Goal: Task Accomplishment & Management: Manage account settings

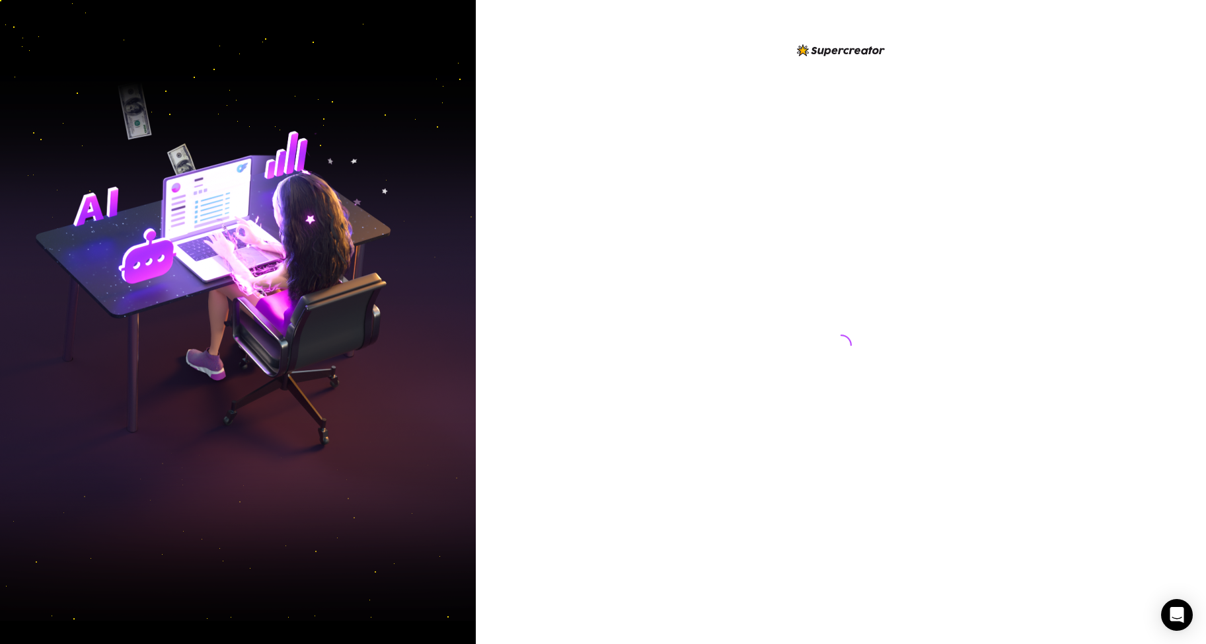
click at [1189, 129] on div at bounding box center [841, 322] width 730 height 644
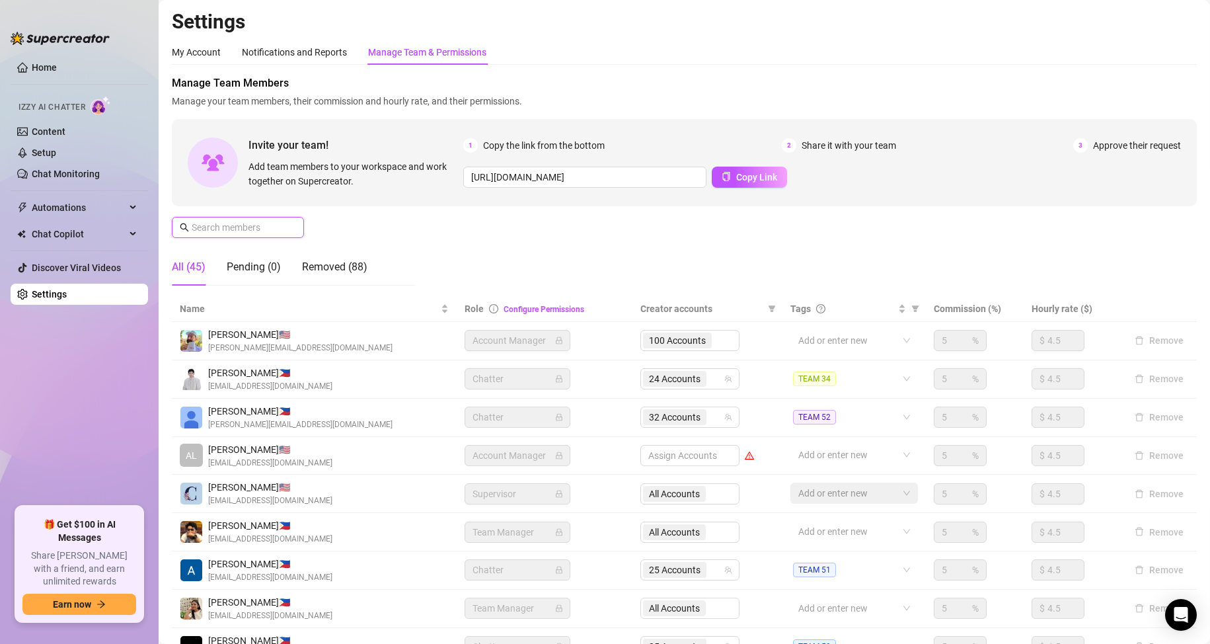
click at [235, 233] on input "text" at bounding box center [239, 227] width 94 height 15
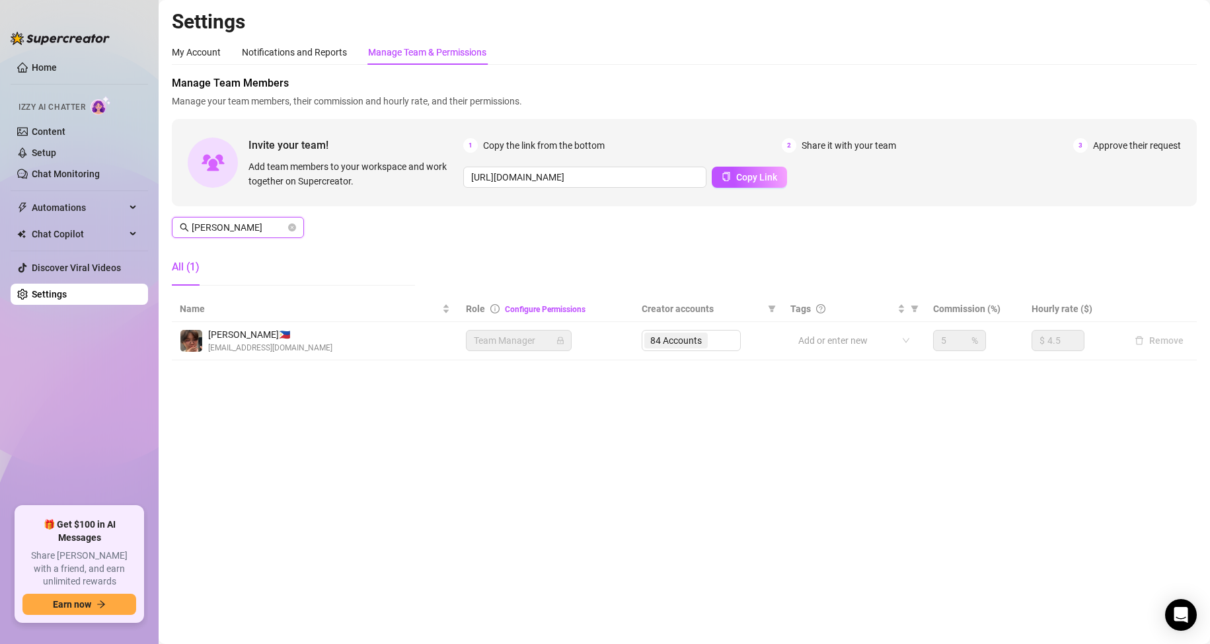
type input "[PERSON_NAME]"
click at [716, 342] on div "84 Accounts" at bounding box center [691, 340] width 99 height 21
click at [715, 342] on div "84 Accounts" at bounding box center [691, 340] width 99 height 21
click at [714, 338] on div "84 Accounts" at bounding box center [691, 340] width 99 height 21
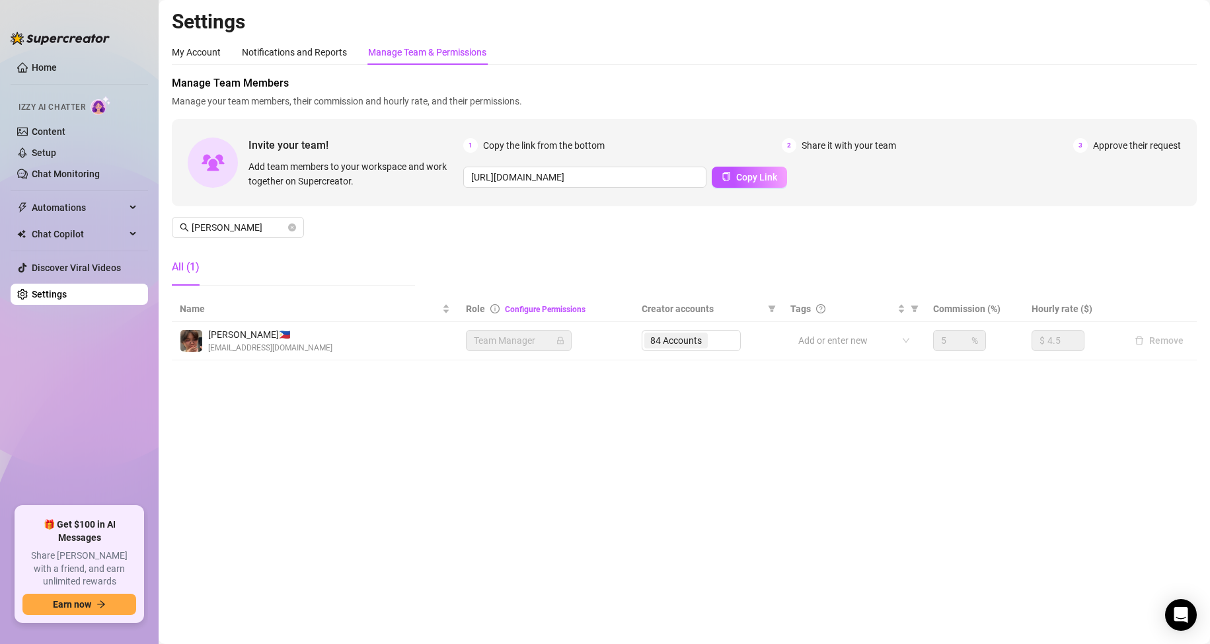
click at [694, 452] on main "Settings My Account Notifications and Reports Manage Team & Permissions Profile…" at bounding box center [684, 322] width 1051 height 644
click at [711, 340] on div "84 Accounts" at bounding box center [691, 340] width 99 height 21
click at [718, 342] on div "84 Accounts" at bounding box center [691, 340] width 99 height 21
click at [714, 340] on div "84 Accounts" at bounding box center [691, 340] width 99 height 21
click at [713, 343] on div "84 Accounts" at bounding box center [691, 340] width 99 height 21
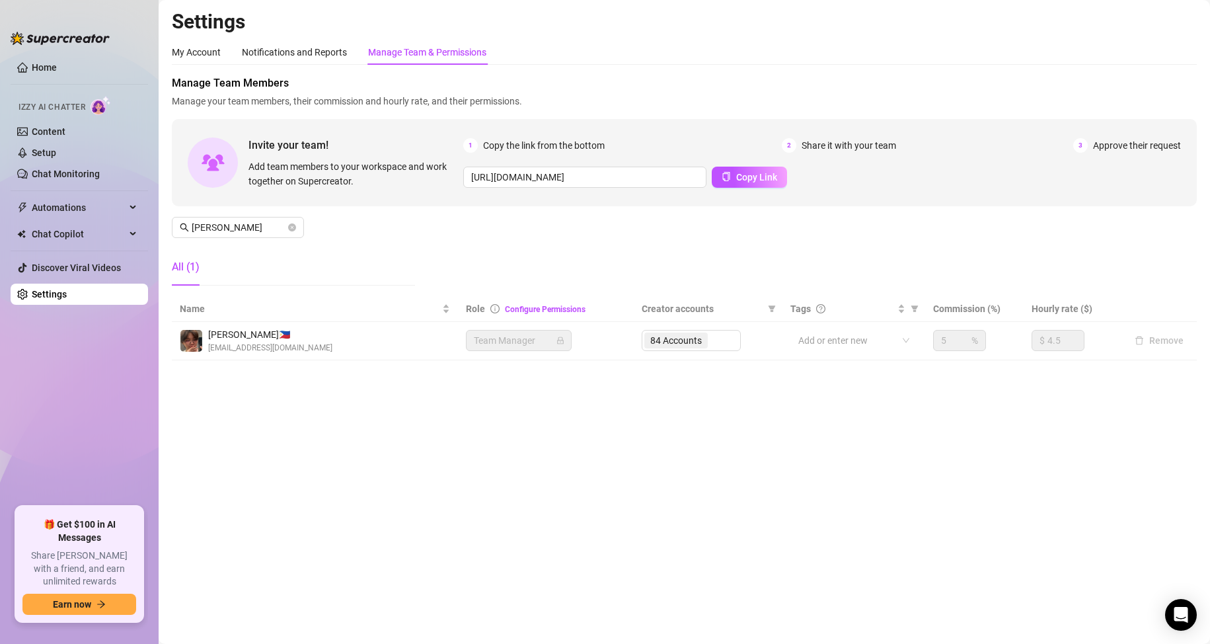
click at [718, 342] on div "84 Accounts" at bounding box center [691, 340] width 99 height 21
click at [712, 341] on div "84 Accounts" at bounding box center [691, 340] width 99 height 21
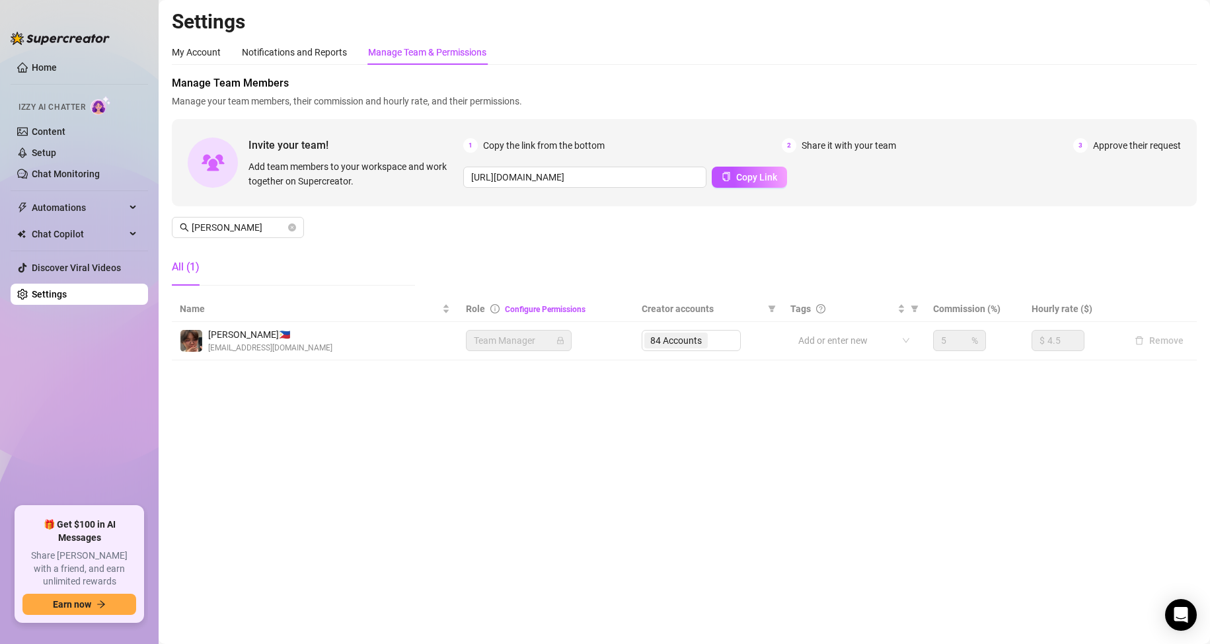
click at [712, 341] on div "84 Accounts" at bounding box center [691, 340] width 99 height 21
click at [705, 433] on main "Settings My Account Notifications and Reports Manage Team & Permissions Profile…" at bounding box center [684, 322] width 1051 height 644
click at [714, 338] on div "84 Accounts" at bounding box center [691, 340] width 99 height 21
click at [716, 408] on main "Settings My Account Notifications and Reports Manage Team & Permissions Profile…" at bounding box center [684, 322] width 1051 height 644
click at [713, 340] on div "84 Accounts" at bounding box center [691, 340] width 99 height 21
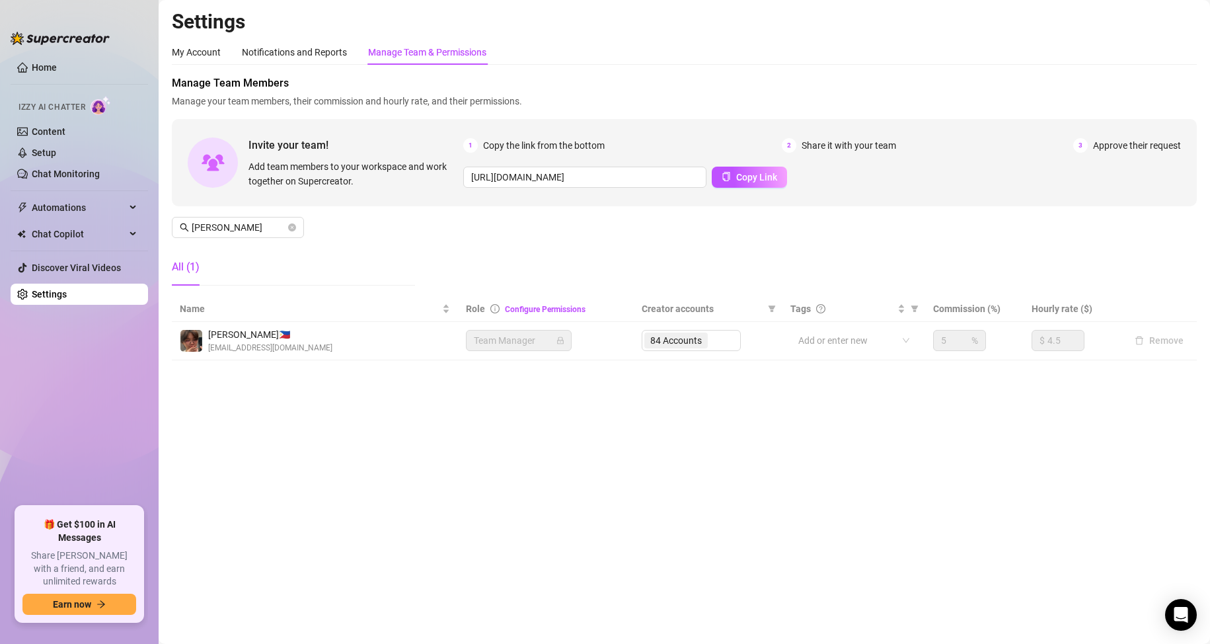
click at [713, 340] on div "84 Accounts" at bounding box center [691, 340] width 99 height 21
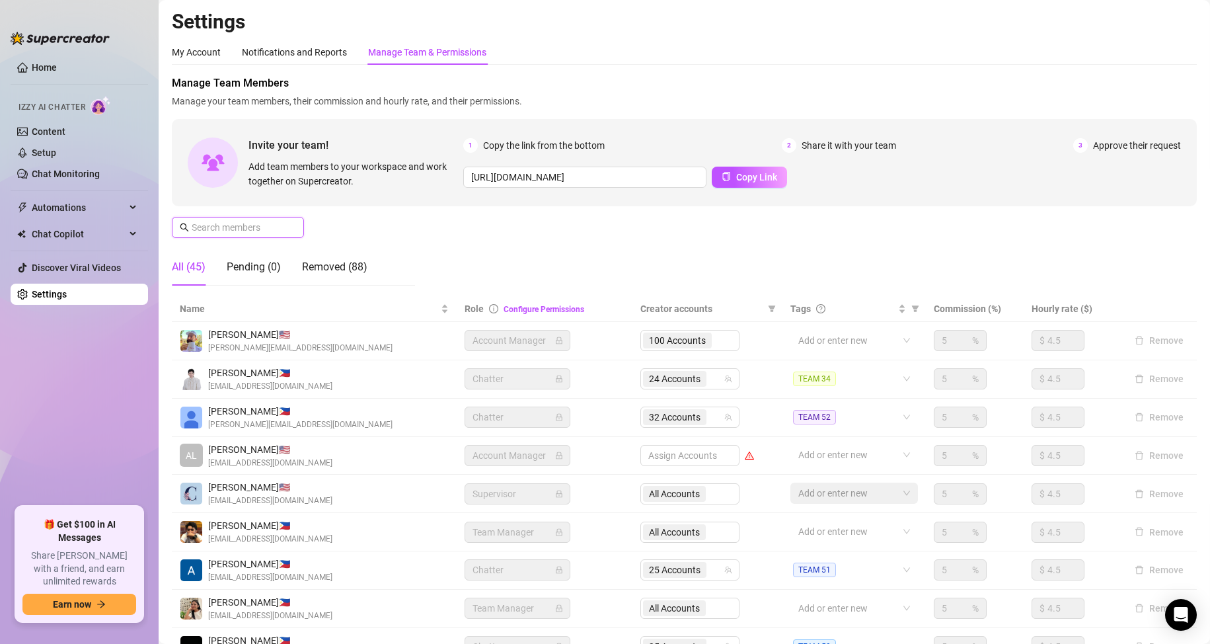
click at [247, 223] on input "text" at bounding box center [239, 227] width 94 height 15
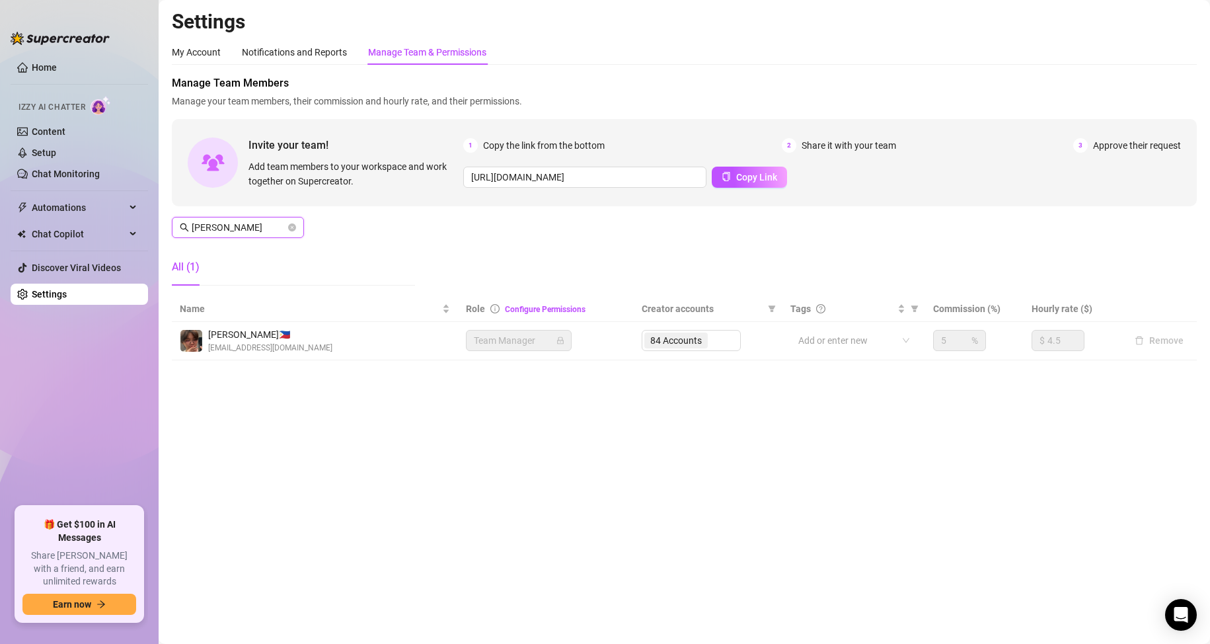
type input "[PERSON_NAME]"
click at [709, 342] on div "84 Accounts" at bounding box center [691, 340] width 99 height 21
click at [687, 342] on div "84 Accounts" at bounding box center [691, 340] width 99 height 21
click at [720, 339] on div "84 Accounts" at bounding box center [691, 340] width 99 height 21
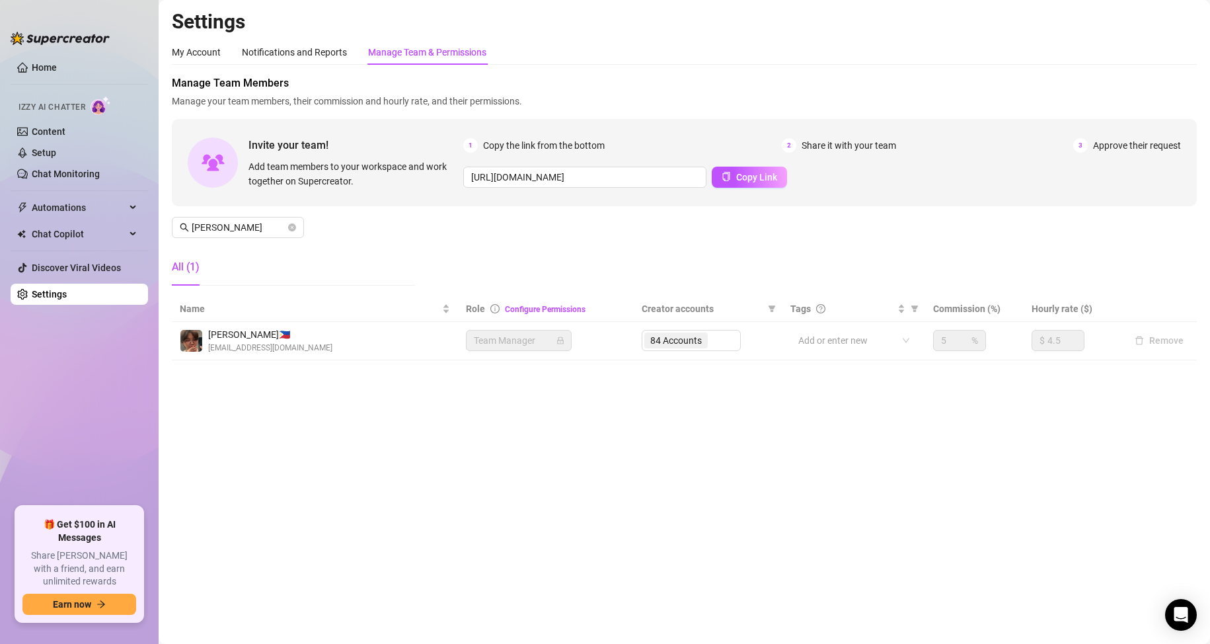
click at [720, 339] on div "84 Accounts" at bounding box center [691, 340] width 99 height 21
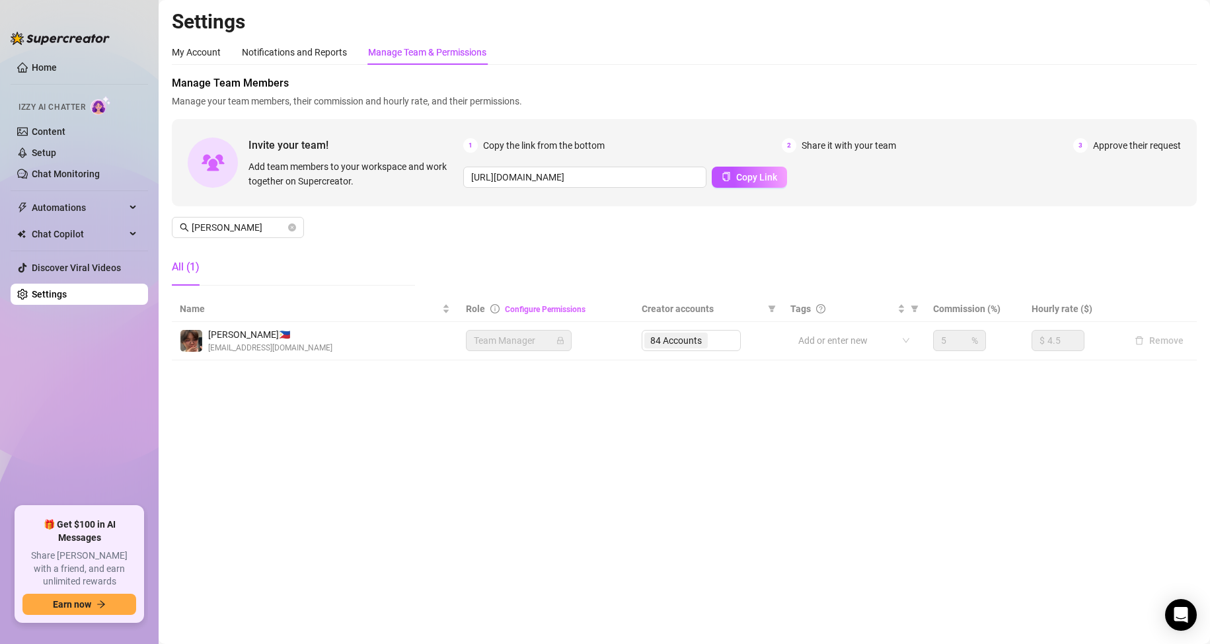
click at [526, 311] on link "Configure Permissions" at bounding box center [545, 309] width 81 height 9
click at [712, 421] on main "Settings My Account Notifications and Reports Manage Team & Permissions Profile…" at bounding box center [684, 322] width 1051 height 644
drag, startPoint x: 295, startPoint y: 229, endPoint x: 252, endPoint y: 229, distance: 43.6
click at [293, 229] on icon "close-circle" at bounding box center [292, 227] width 8 height 8
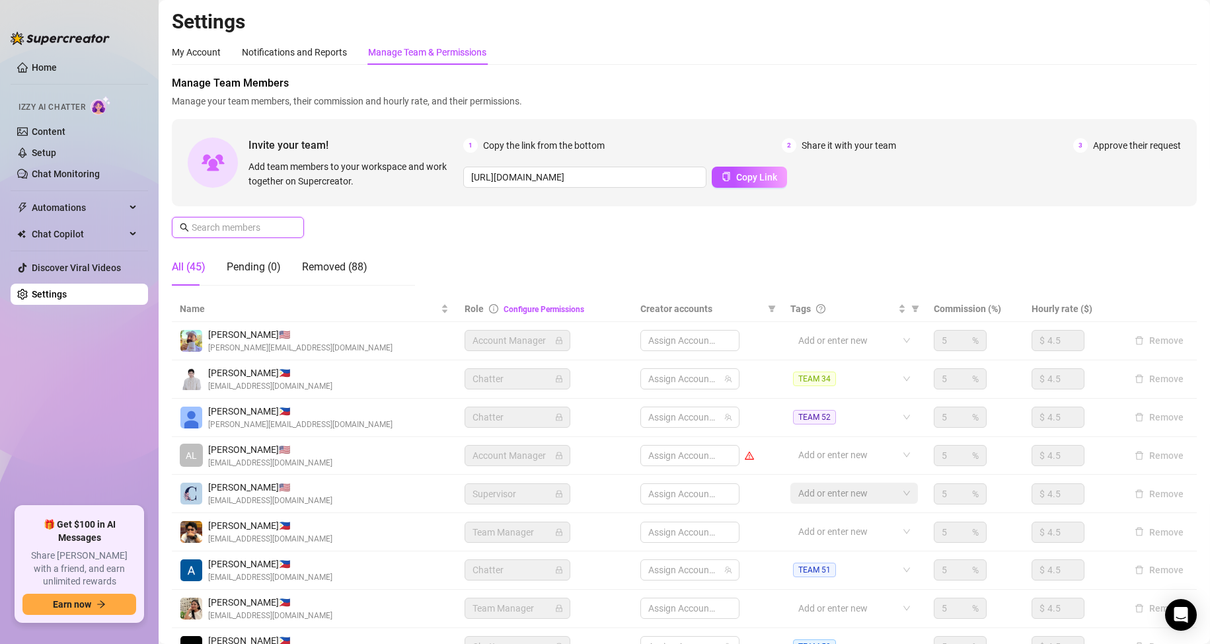
click at [248, 229] on input "text" at bounding box center [239, 227] width 94 height 15
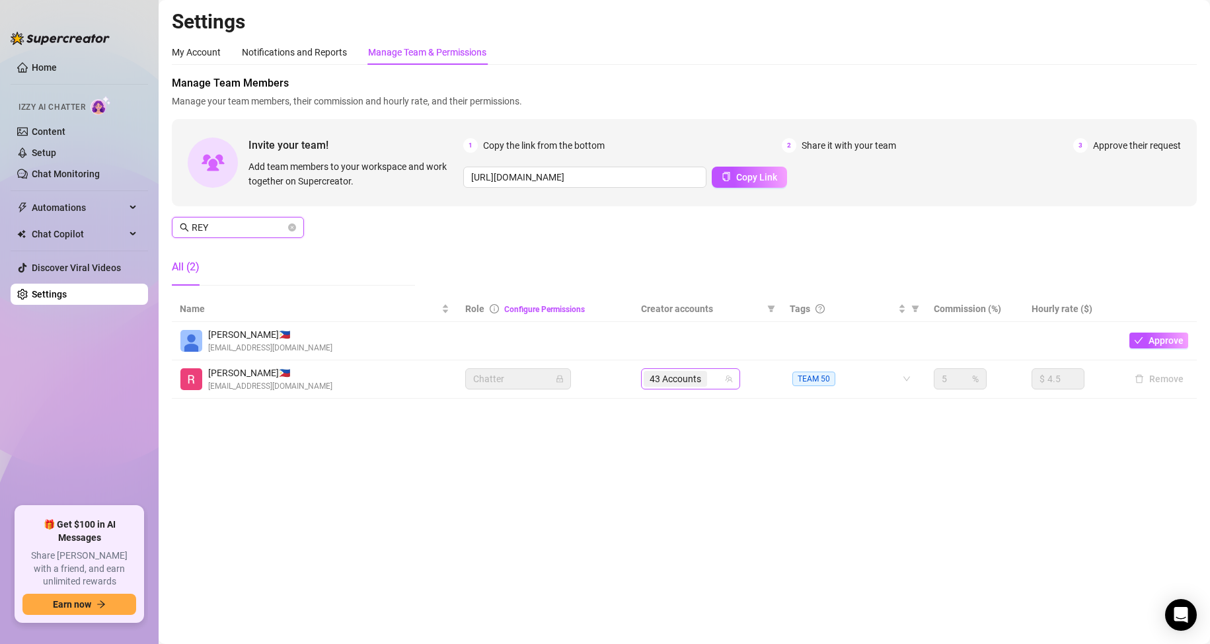
type input "REY"
click at [711, 377] on input "search" at bounding box center [711, 379] width 3 height 16
click at [712, 377] on input "search" at bounding box center [711, 379] width 3 height 16
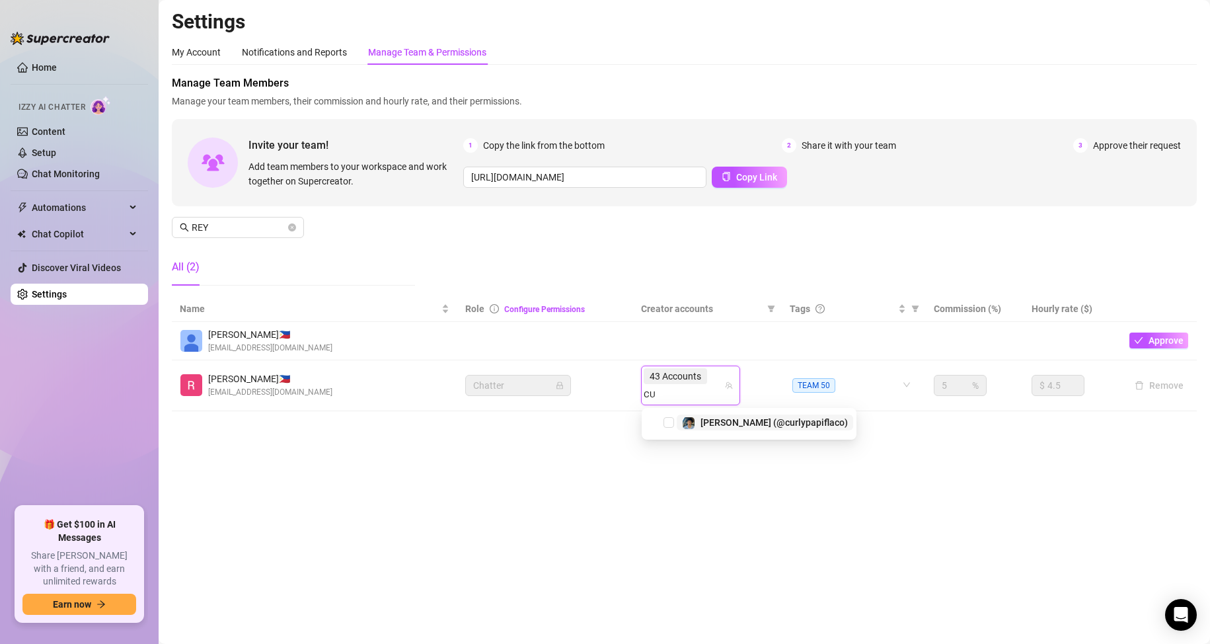
type input "CUR"
click at [668, 422] on span "Select tree node" at bounding box center [668, 422] width 11 height 11
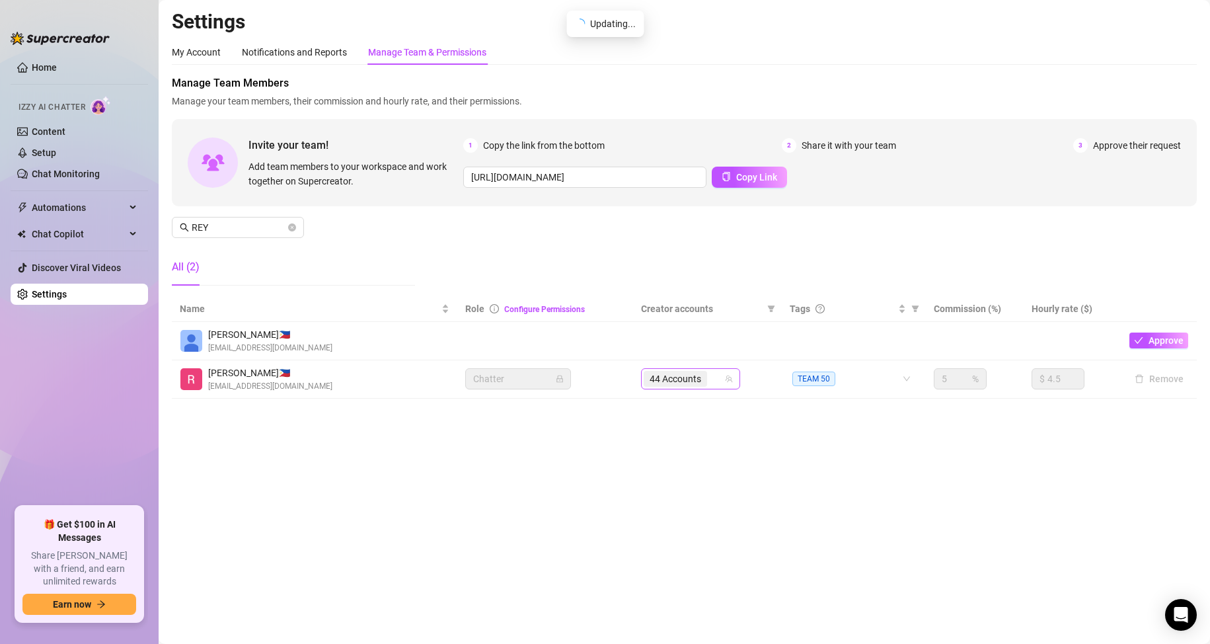
click at [712, 377] on input "search" at bounding box center [711, 379] width 3 height 16
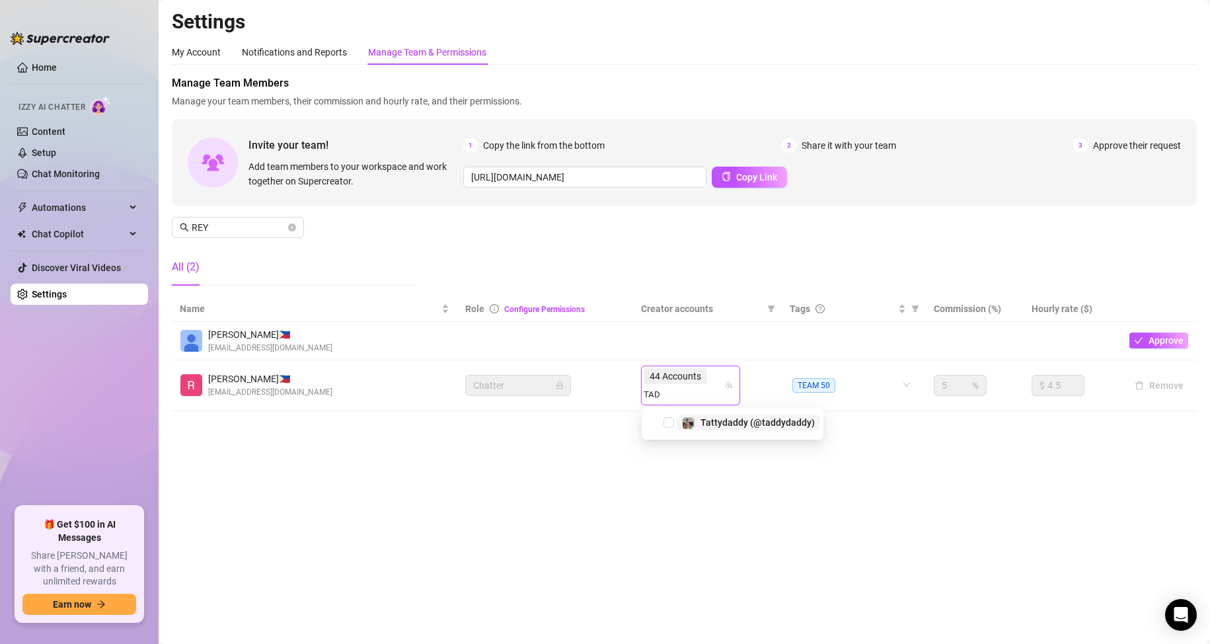
type input "[PERSON_NAME]"
click at [699, 422] on div "Tattydaddy (@taddydaddy)" at bounding box center [748, 422] width 133 height 16
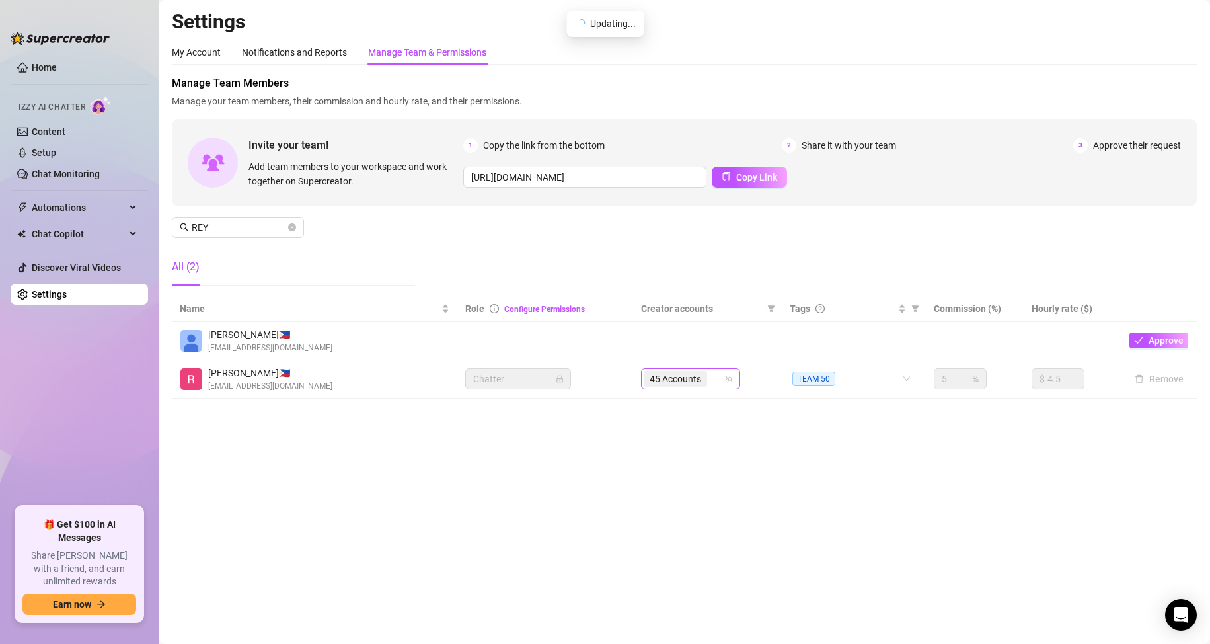
click at [710, 377] on input "search" at bounding box center [711, 379] width 3 height 16
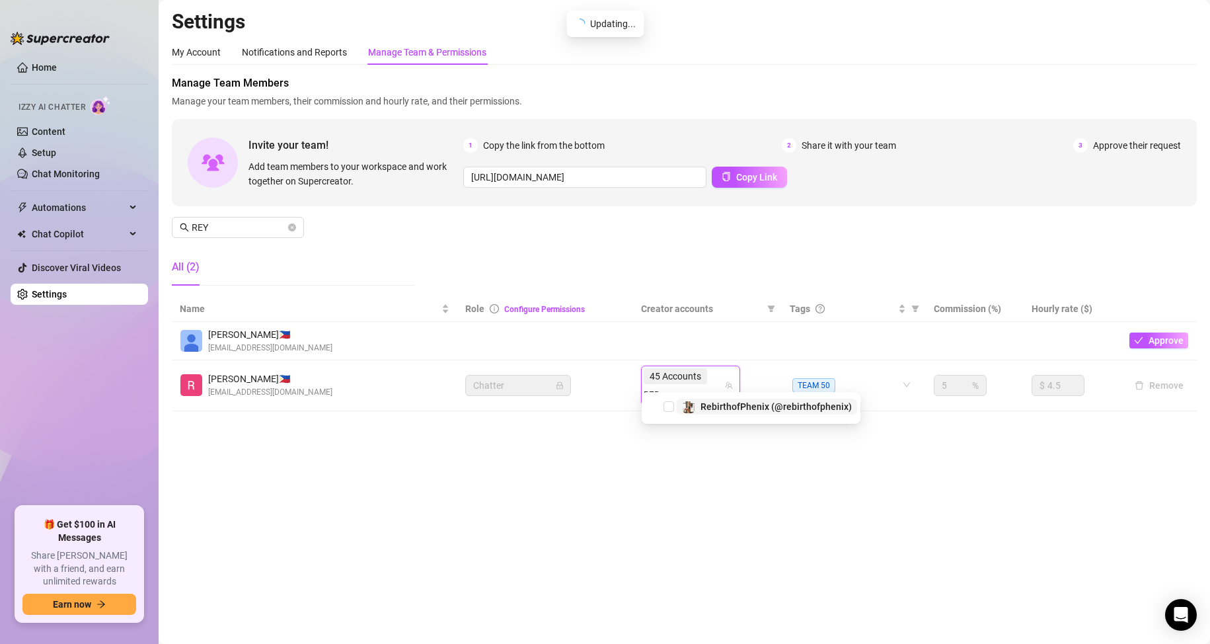
type input "REBI"
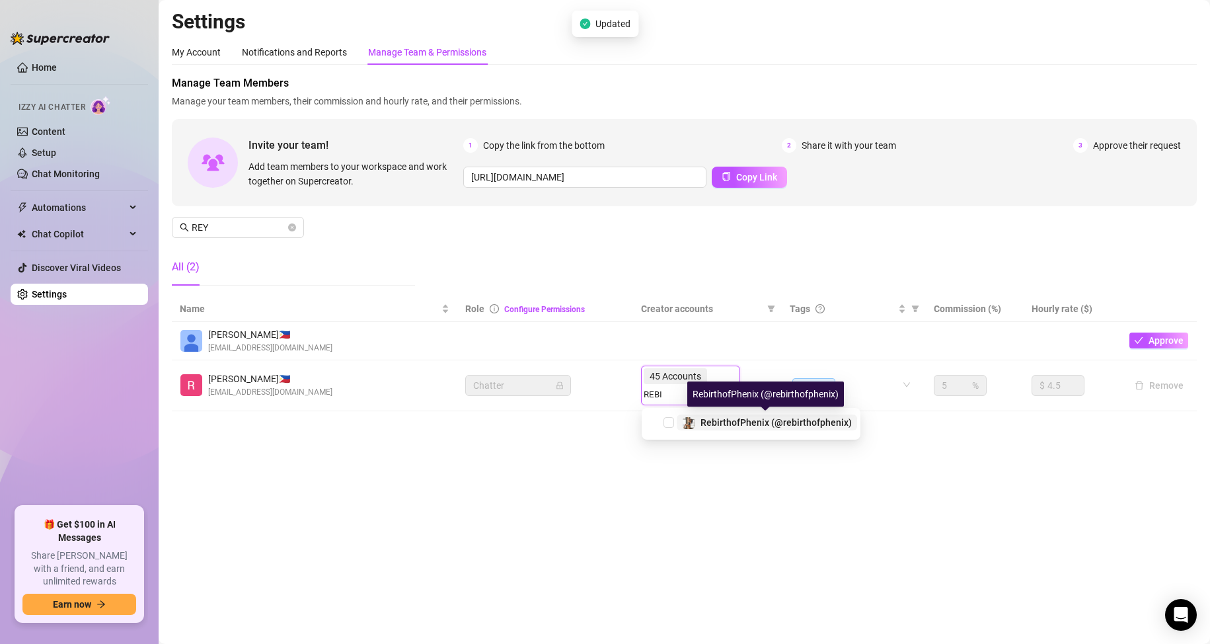
click at [707, 421] on span "RebirthofPhenix (@rebirthofphenix)" at bounding box center [775, 422] width 151 height 11
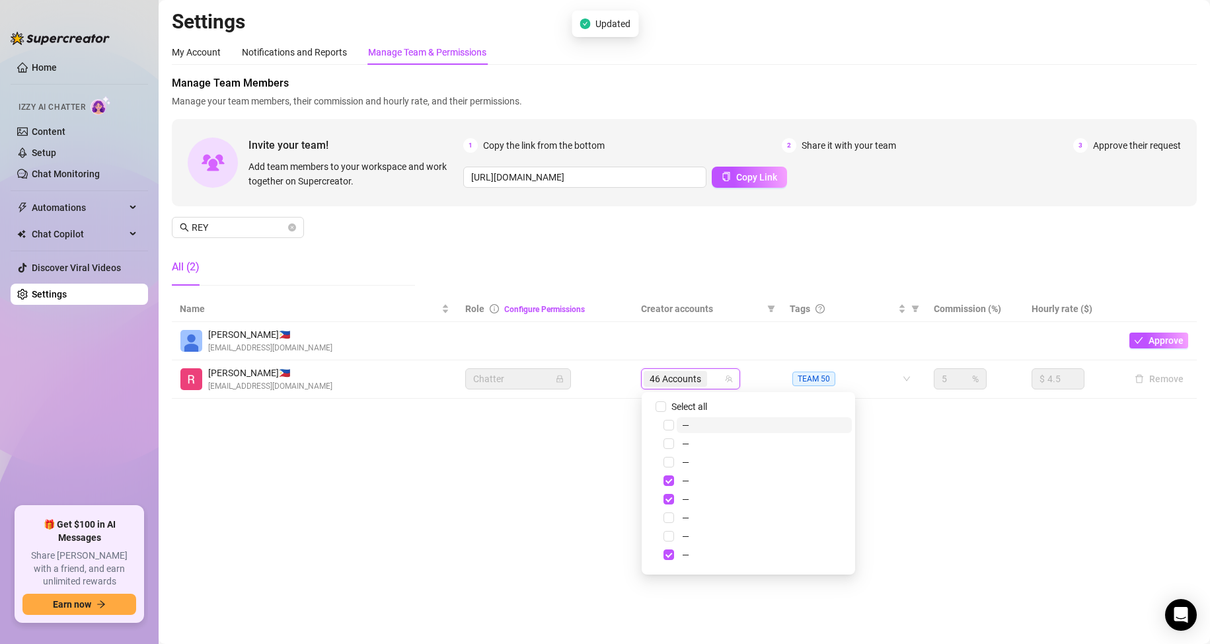
click at [977, 466] on main "Settings My Account Notifications and Reports Manage Team & Permissions Profile…" at bounding box center [684, 322] width 1051 height 644
click at [714, 381] on div "46 Accounts" at bounding box center [684, 378] width 80 height 18
click at [710, 377] on div "46 Accounts" at bounding box center [677, 378] width 66 height 18
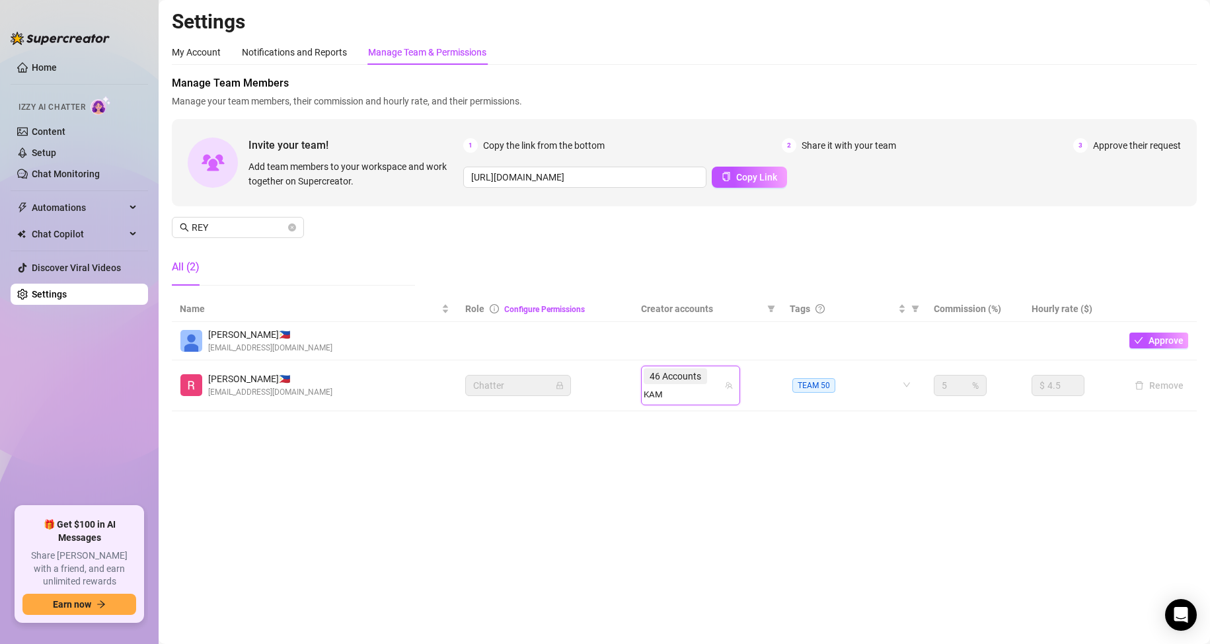
type input "KAMW"
click at [665, 418] on span "Select tree node" at bounding box center [668, 422] width 11 height 11
click at [712, 378] on input "search" at bounding box center [711, 379] width 3 height 16
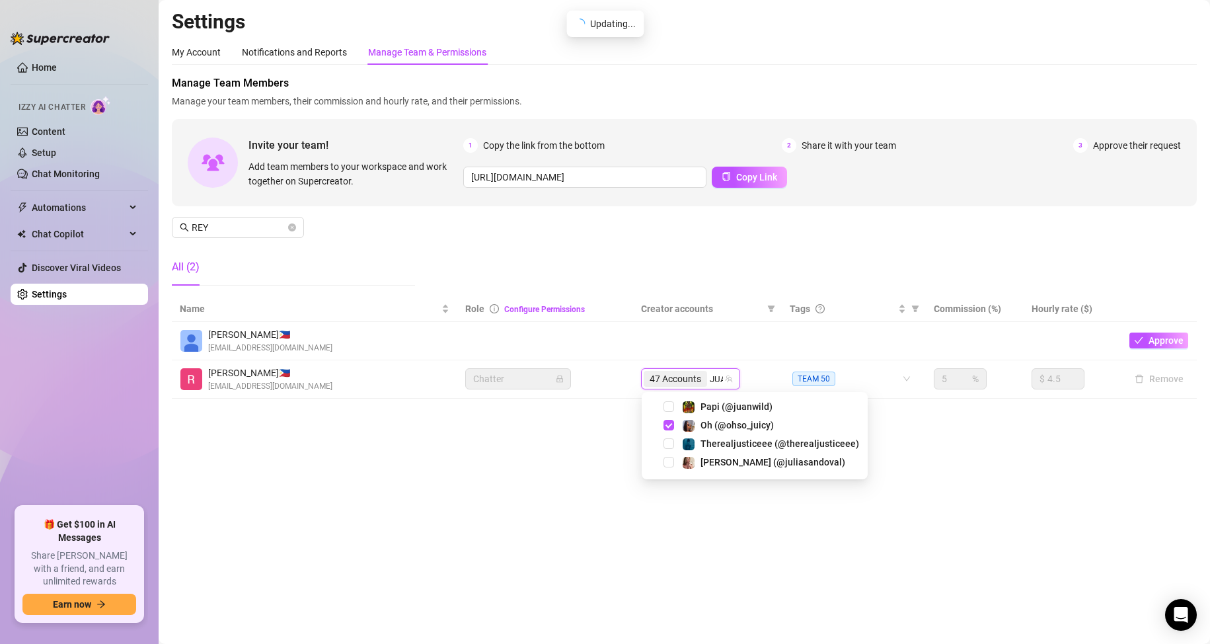
type input "[PERSON_NAME]"
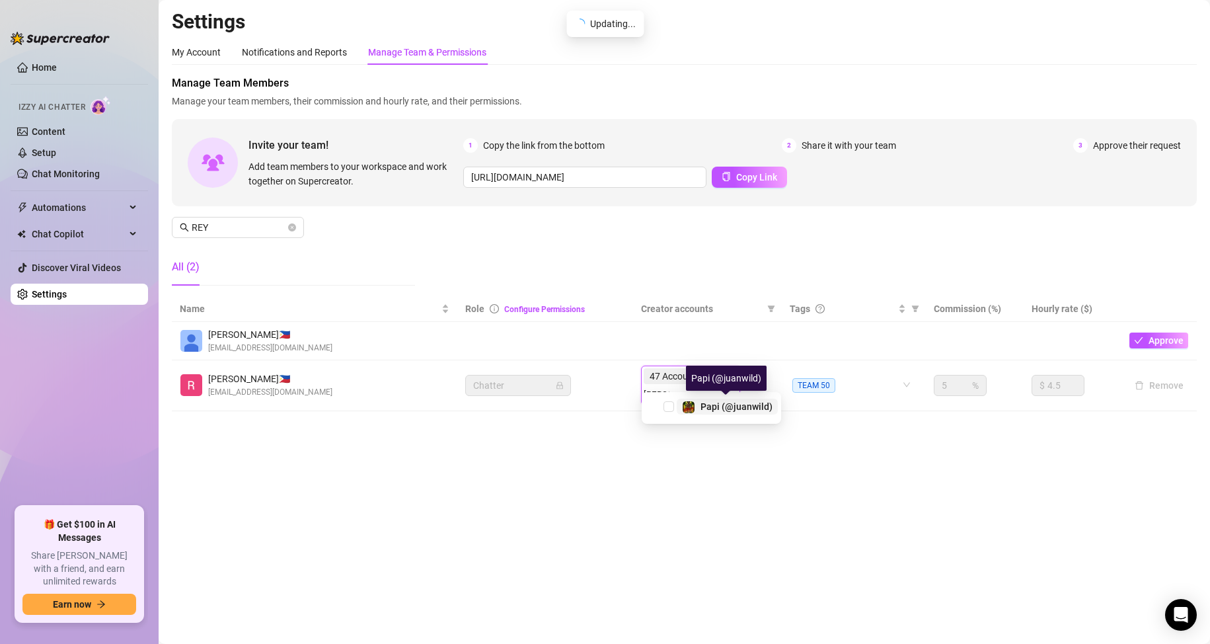
click at [706, 404] on span "Papi (@juanwild)" at bounding box center [736, 406] width 72 height 11
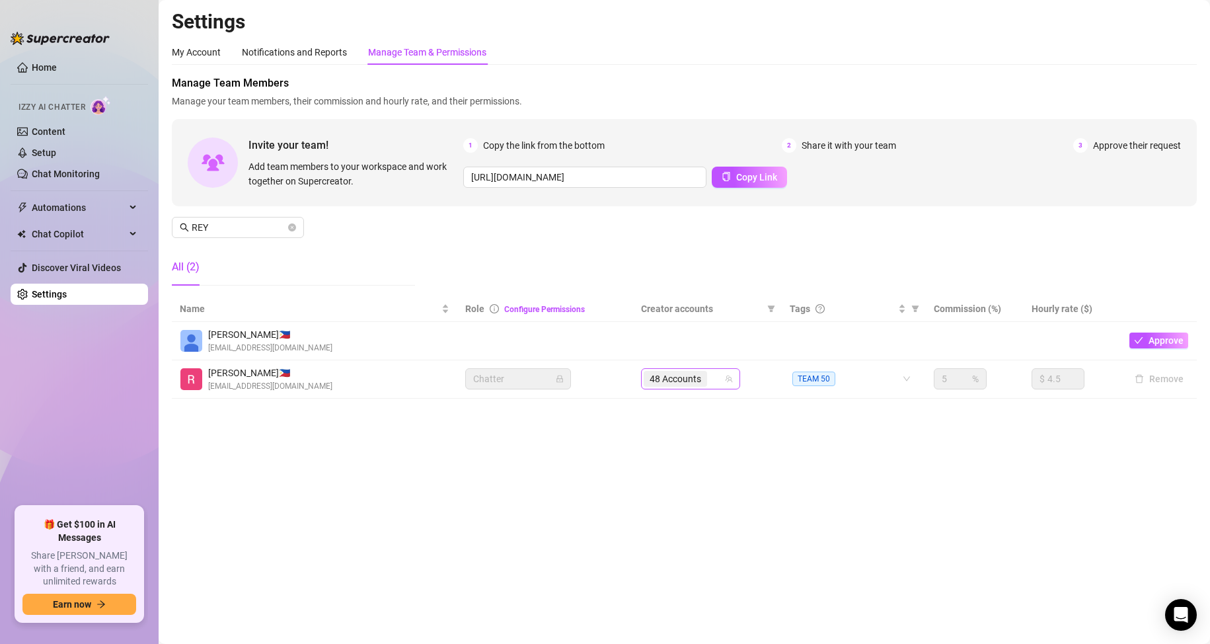
click at [714, 381] on div "48 Accounts" at bounding box center [684, 378] width 80 height 18
click at [715, 379] on div "48 Accounts" at bounding box center [684, 378] width 80 height 18
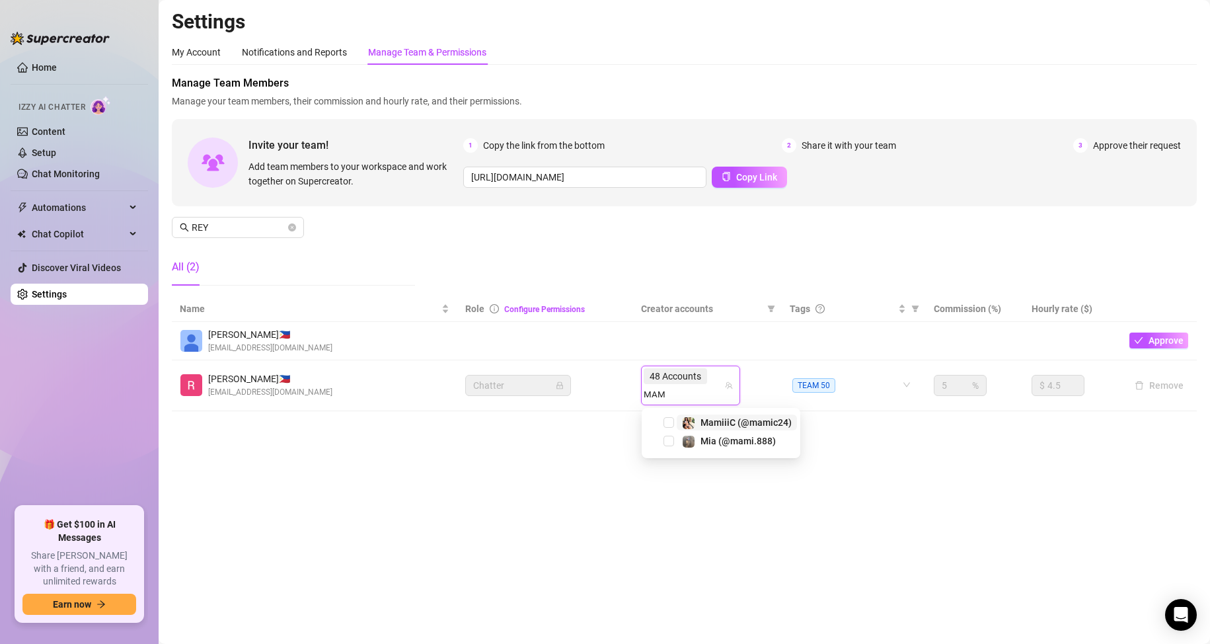
type input "MAMI"
click at [666, 426] on span "Select tree node" at bounding box center [668, 422] width 11 height 11
type input "MAMIC"
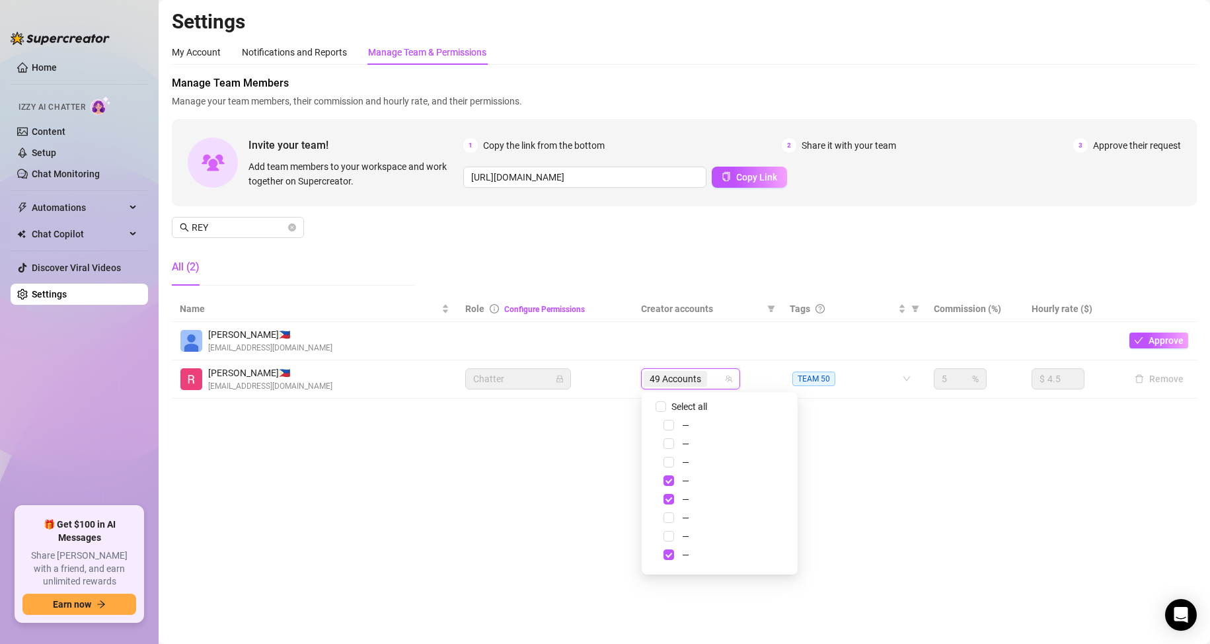
click at [712, 380] on input "search" at bounding box center [711, 379] width 3 height 16
click at [712, 382] on input "search" at bounding box center [711, 379] width 3 height 16
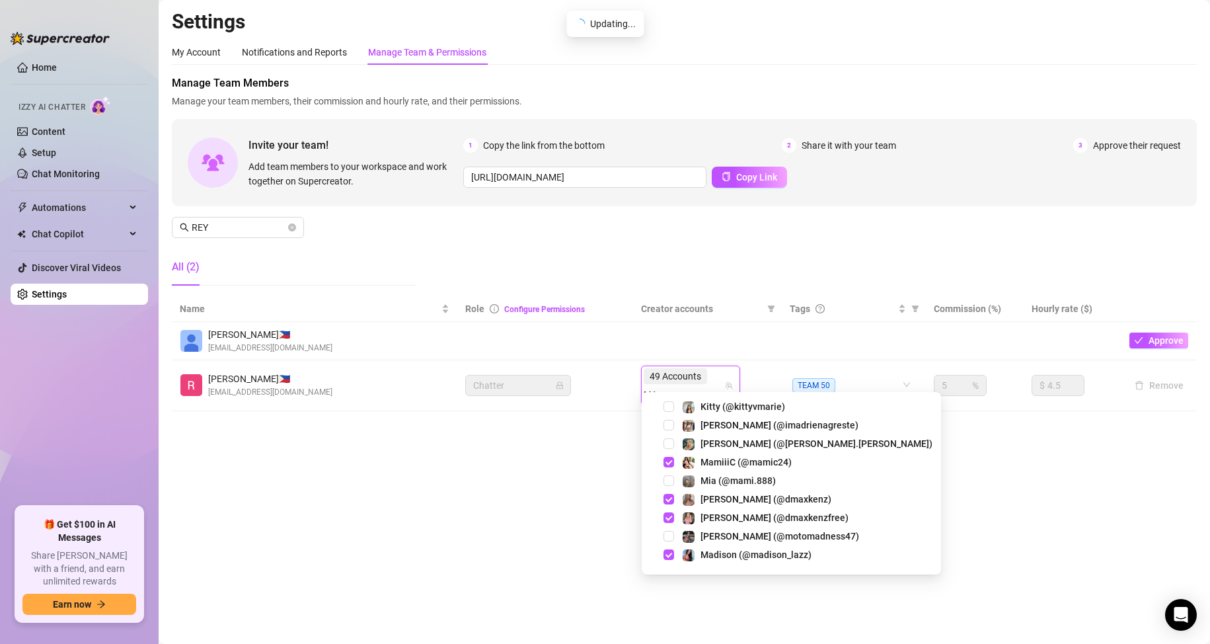
type input "MAM"
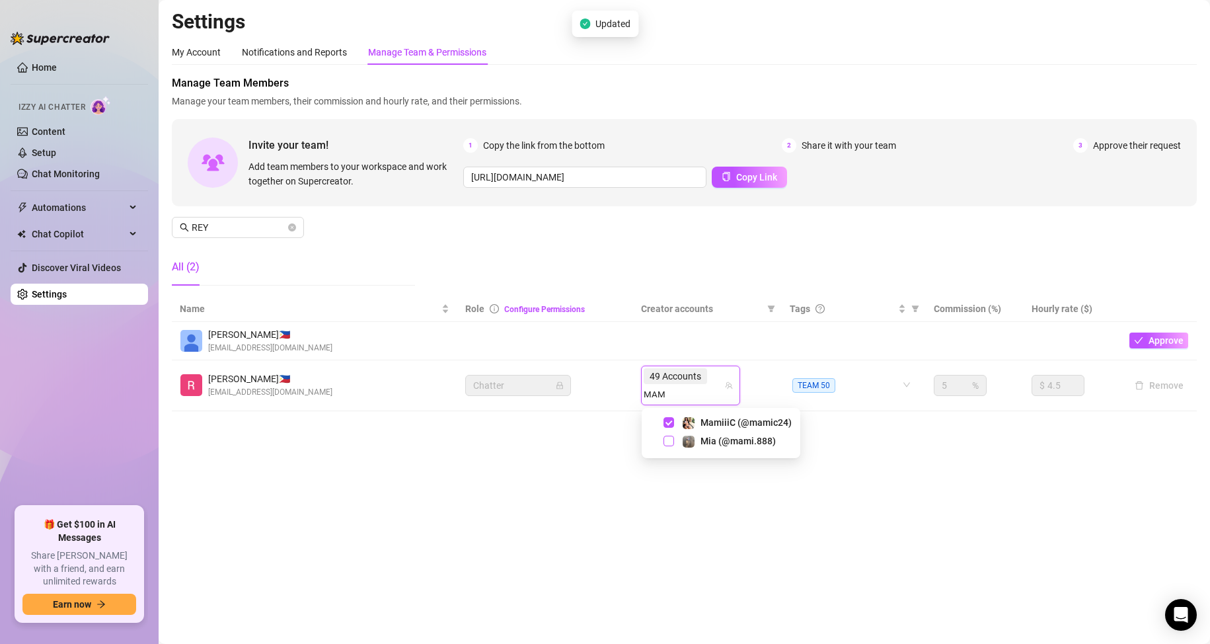
click at [667, 443] on span "Select tree node" at bounding box center [668, 440] width 11 height 11
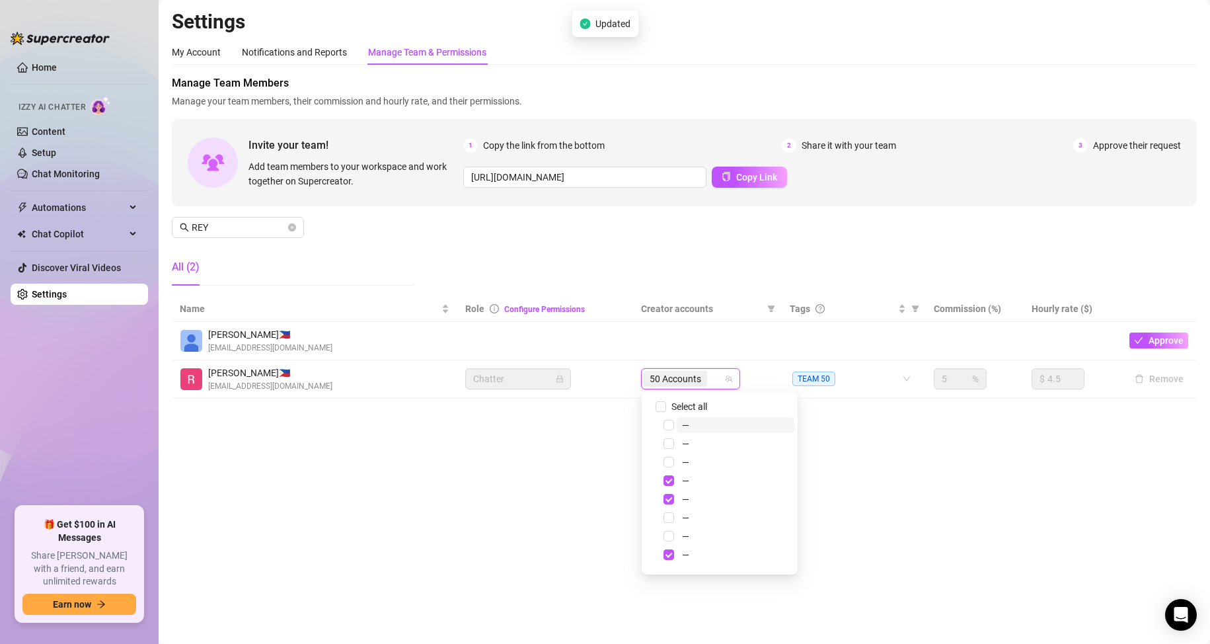
click at [1045, 504] on main "Settings My Account Notifications and Reports Manage Team & Permissions Profile…" at bounding box center [684, 322] width 1051 height 644
